Goal: Task Accomplishment & Management: Manage account settings

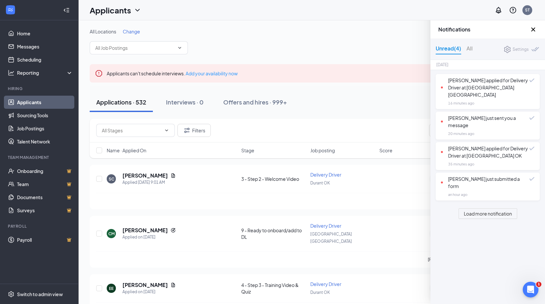
click at [534, 30] on icon "Cross" at bounding box center [533, 29] width 4 height 4
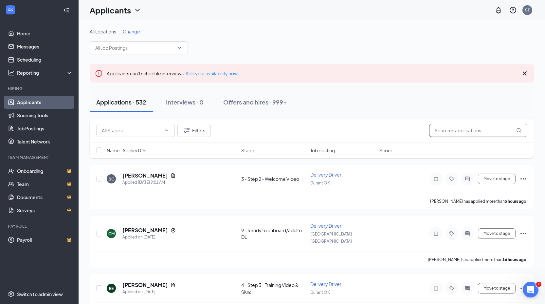
click at [481, 127] on input "text" at bounding box center [478, 130] width 98 height 13
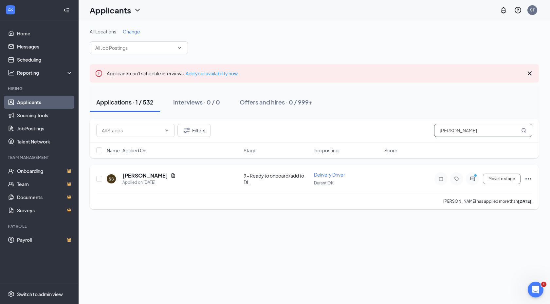
type input "[PERSON_NAME]"
click at [469, 177] on icon "ActiveChat" at bounding box center [472, 178] width 8 height 5
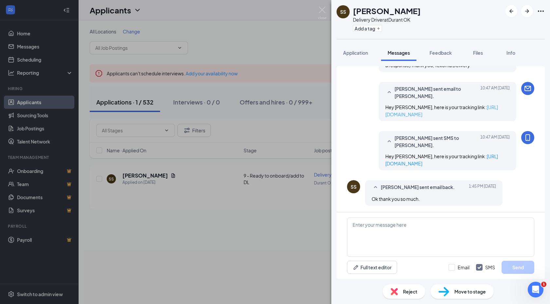
scroll to position [337, 0]
click at [325, 15] on img at bounding box center [322, 13] width 8 height 13
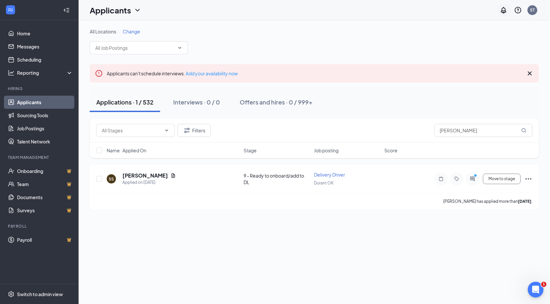
click at [500, 8] on icon "Notifications" at bounding box center [503, 10] width 8 height 8
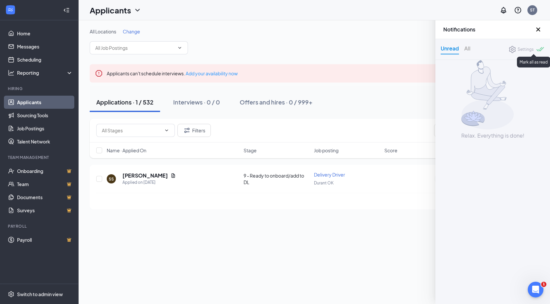
click at [541, 50] on div at bounding box center [540, 50] width 9 height 6
click at [536, 28] on icon "Cross" at bounding box center [538, 30] width 8 height 8
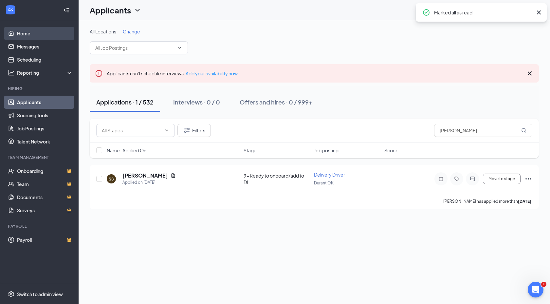
click at [30, 35] on link "Home" at bounding box center [45, 33] width 56 height 13
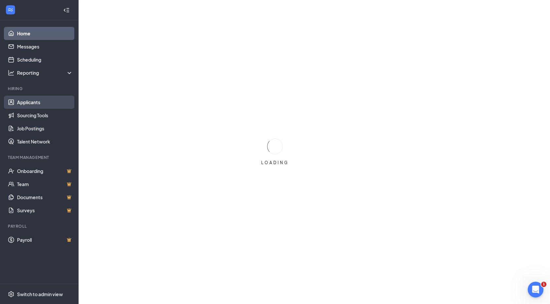
click at [38, 100] on link "Applicants" at bounding box center [45, 102] width 56 height 13
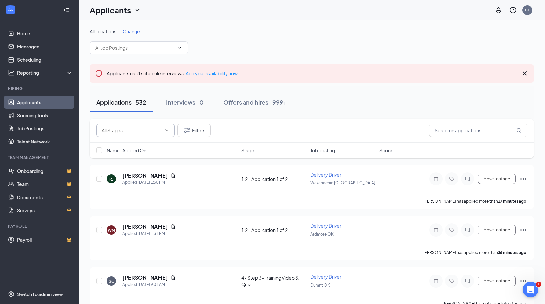
click at [126, 131] on input "text" at bounding box center [132, 130] width 60 height 7
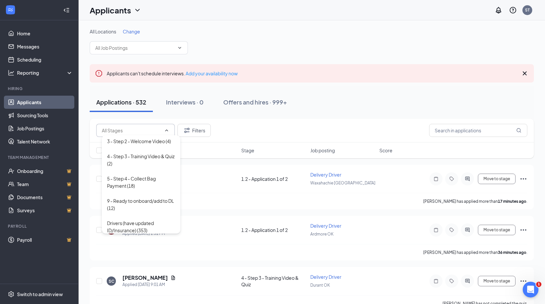
scroll to position [50, 0]
